Goal: Navigation & Orientation: Understand site structure

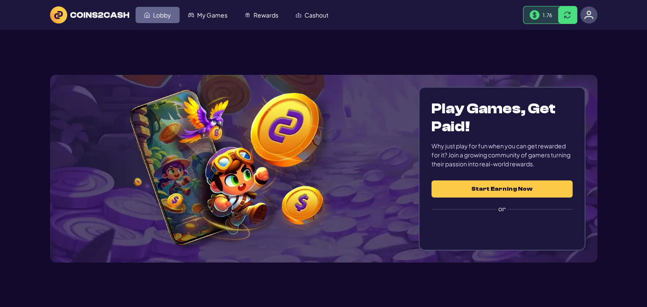
click at [161, 20] on link "Lobby" at bounding box center [157, 15] width 44 height 16
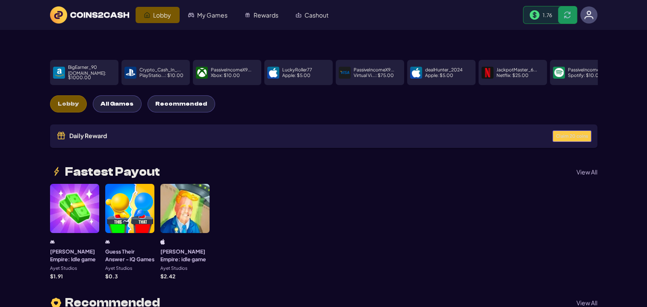
click at [580, 134] on span "Claim 20 coins" at bounding box center [571, 136] width 32 height 5
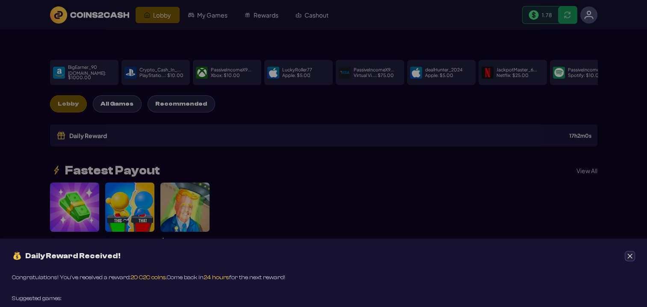
click at [632, 256] on button "Close" at bounding box center [629, 256] width 10 height 10
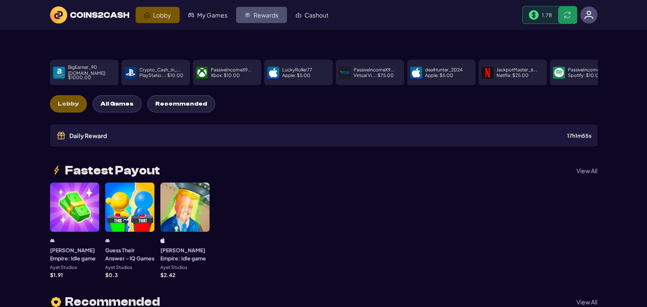
click at [269, 14] on span "Rewards" at bounding box center [265, 15] width 25 height 6
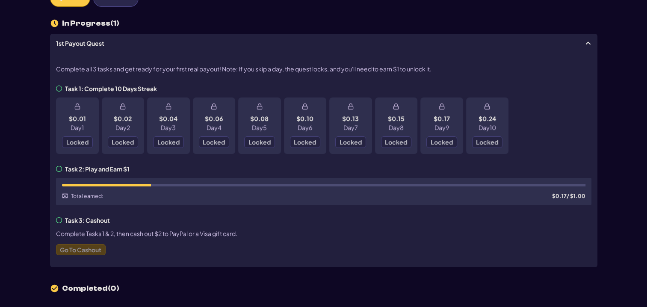
scroll to position [85, 0]
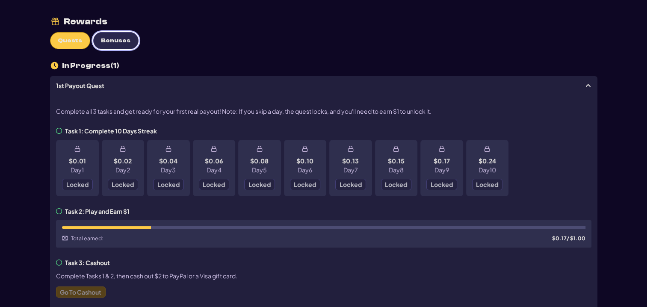
click at [101, 43] on span "Bonuses" at bounding box center [115, 40] width 29 height 7
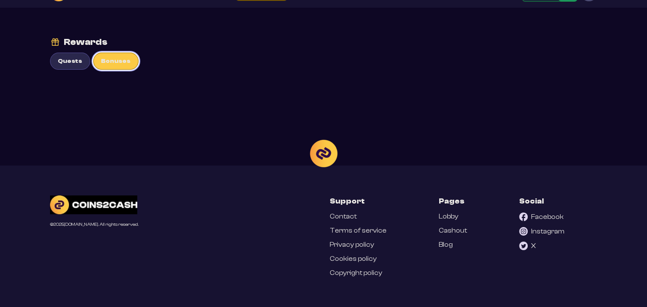
scroll to position [43, 0]
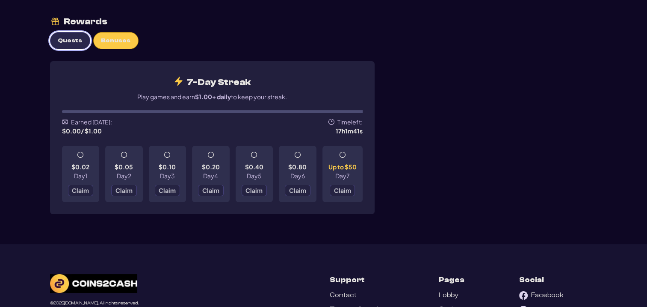
click at [61, 39] on span "Quests" at bounding box center [70, 40] width 24 height 7
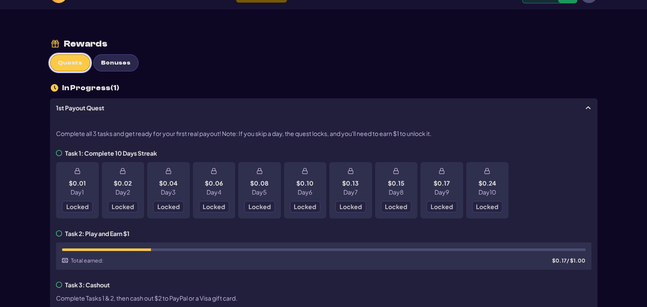
scroll to position [0, 0]
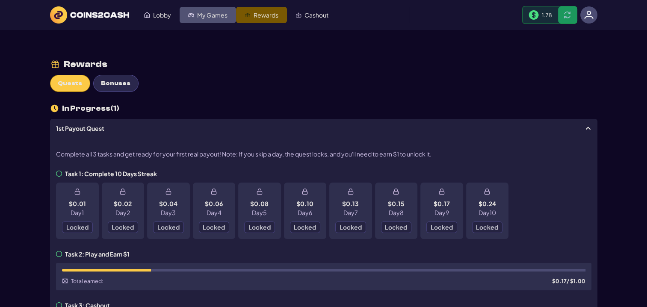
click at [214, 12] on span "My Games" at bounding box center [212, 15] width 30 height 6
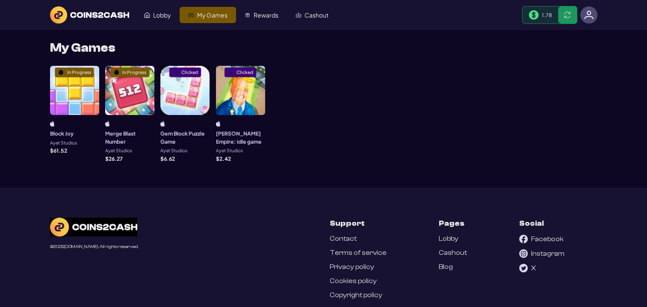
click at [124, 101] on div "In Progress" at bounding box center [129, 90] width 49 height 49
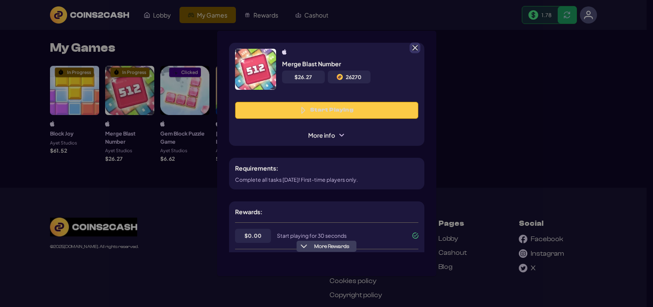
click at [417, 50] on span at bounding box center [415, 48] width 8 height 8
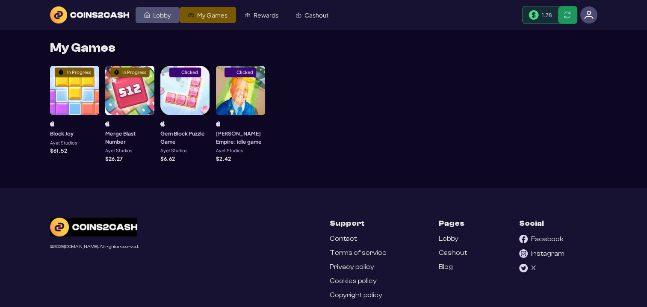
click at [163, 21] on link "Lobby" at bounding box center [157, 15] width 44 height 16
